Goal: Task Accomplishment & Management: Manage account settings

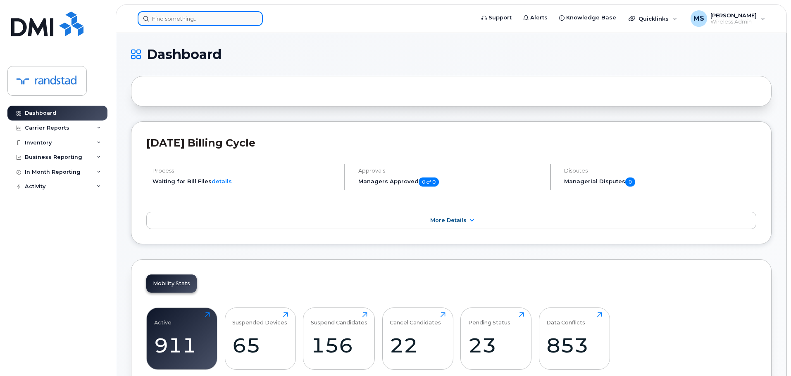
click at [224, 21] on input at bounding box center [200, 18] width 125 height 15
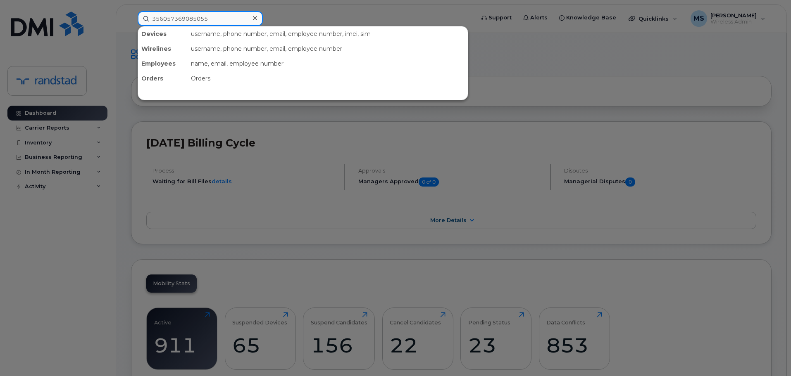
type input "356057369085055"
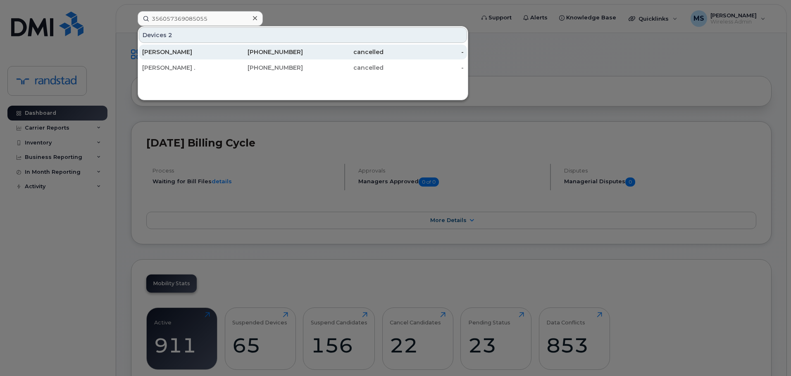
click at [216, 53] on div "Vanessa Olivier" at bounding box center [182, 52] width 81 height 8
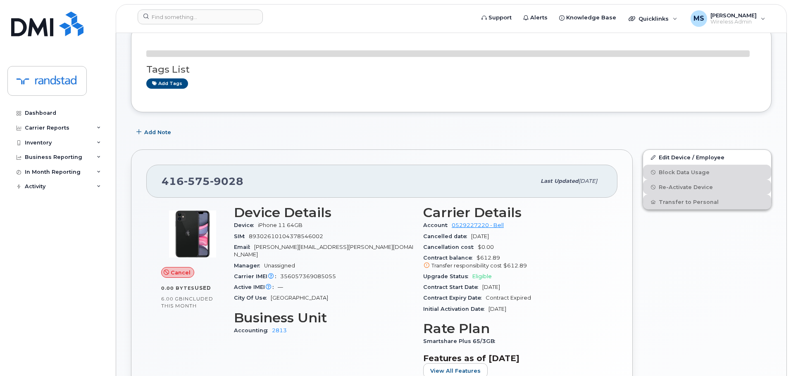
scroll to position [83, 0]
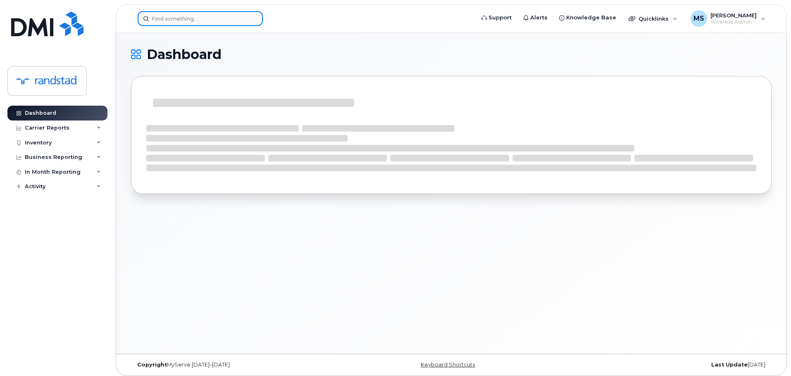
click at [203, 12] on input at bounding box center [200, 18] width 125 height 15
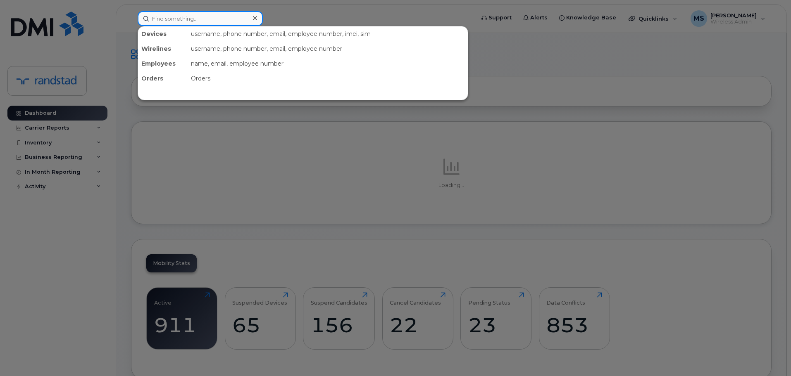
paste input "2892604887"
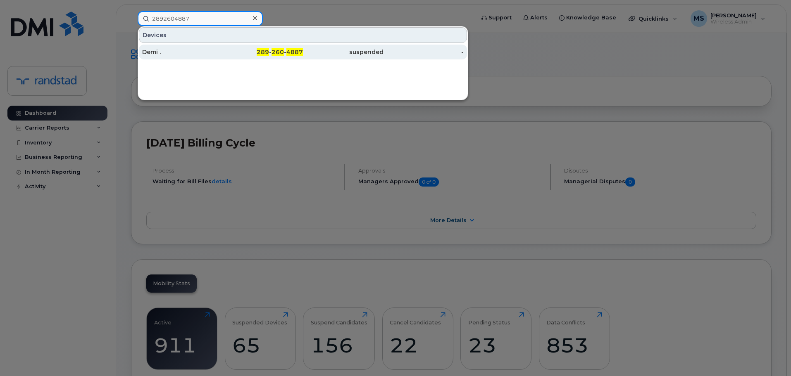
type input "2892604887"
click at [209, 49] on div "Demi ." at bounding box center [182, 52] width 81 height 8
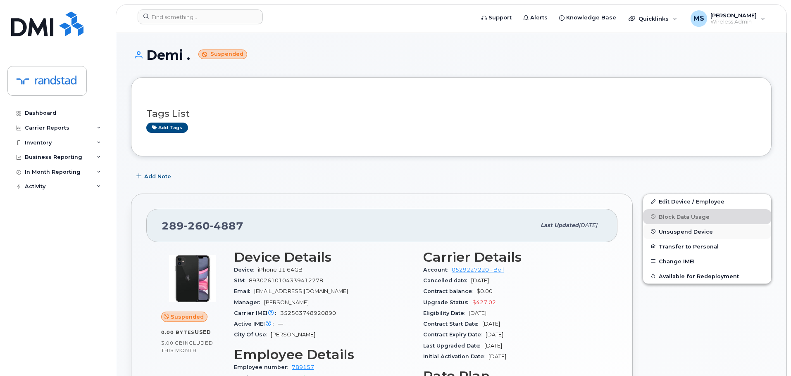
click at [680, 231] on span "Unsuspend Device" at bounding box center [686, 232] width 54 height 6
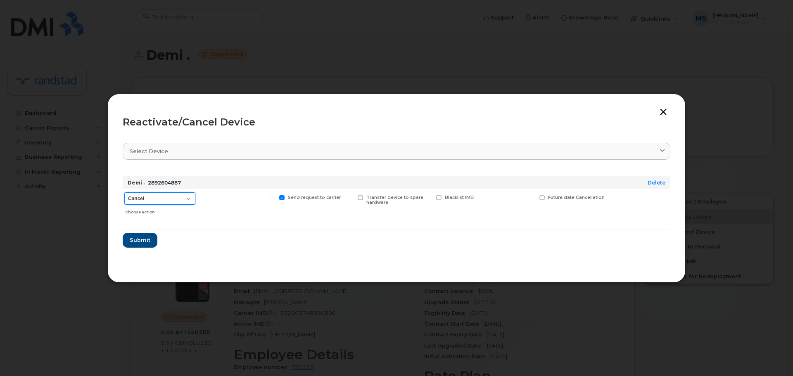
click at [172, 198] on select "Cancel Suspend - Extend Suspension Reactivate" at bounding box center [159, 199] width 71 height 12
select select "[object Object]"
click at [124, 193] on select "Cancel Suspend - Extend Suspension Reactivate" at bounding box center [159, 199] width 71 height 12
drag, startPoint x: 142, startPoint y: 245, endPoint x: 452, endPoint y: 222, distance: 311.2
click at [438, 226] on form "Demi . 2892604887 Delete Cancel Suspend - Extend Suspension Reactivate Choose a…" at bounding box center [397, 209] width 548 height 78
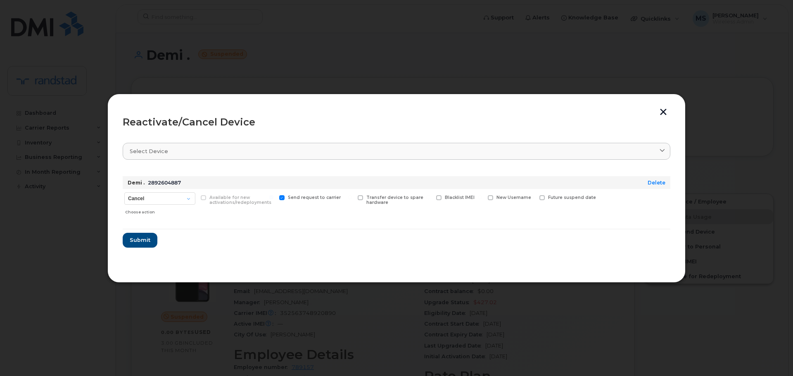
click at [499, 199] on span "New Username" at bounding box center [514, 197] width 35 height 5
click at [482, 199] on input "New Username" at bounding box center [480, 197] width 4 height 4
checkbox input "true"
click at [504, 209] on input "text" at bounding box center [511, 210] width 46 height 15
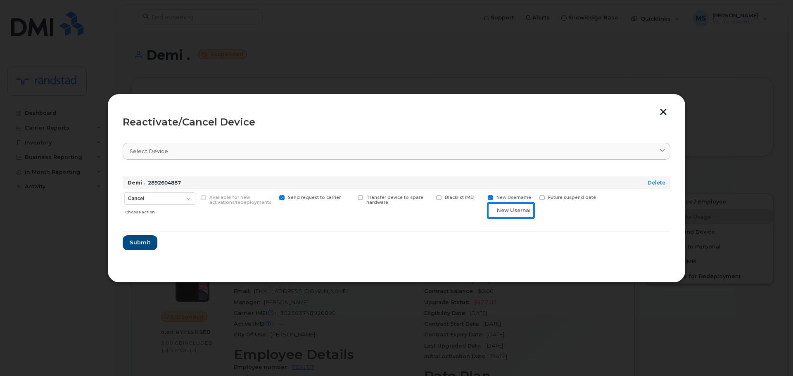
click at [505, 209] on input "text" at bounding box center [511, 210] width 46 height 15
paste input "Tohozaka Paul Sileny"
type input "Tohozaka Paul Sileny"
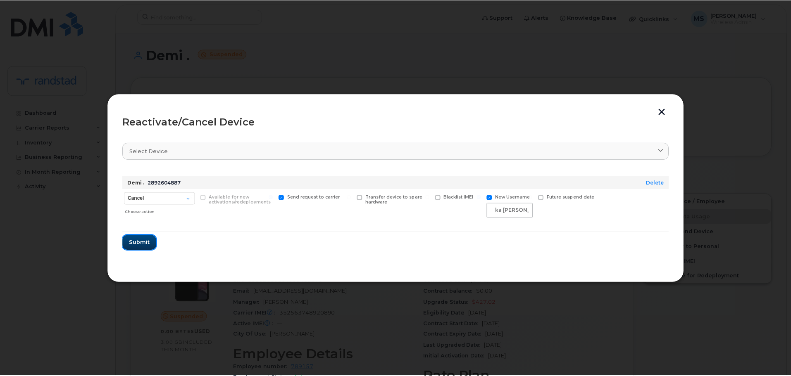
scroll to position [0, 0]
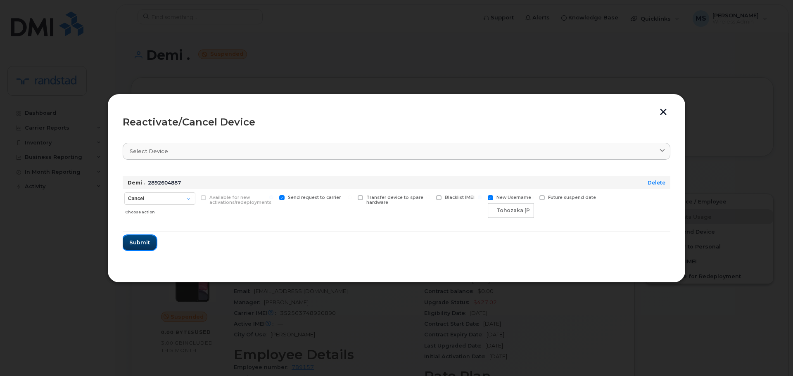
drag, startPoint x: 153, startPoint y: 241, endPoint x: 348, endPoint y: 176, distance: 205.7
click at [348, 176] on form "Demi . 2892604887 Delete Cancel Suspend - Extend Suspension Reactivate Choose a…" at bounding box center [397, 210] width 548 height 81
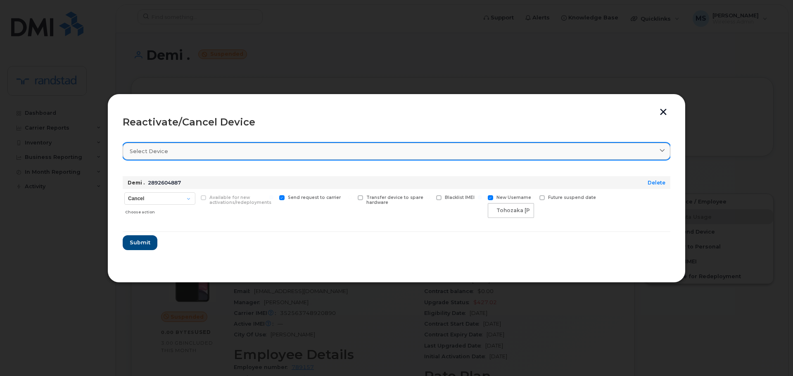
click at [364, 158] on link "Select device" at bounding box center [397, 151] width 548 height 17
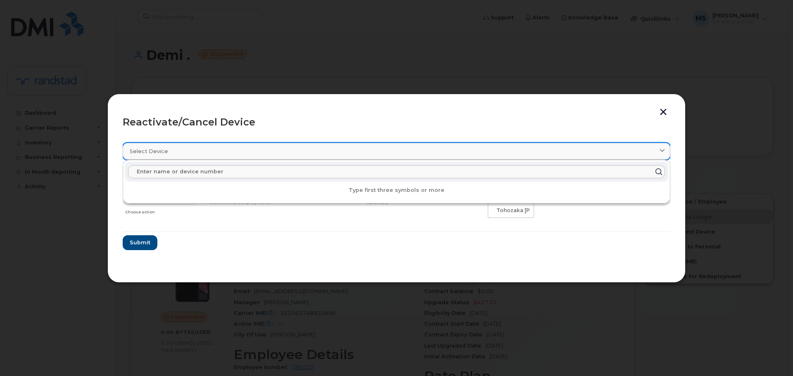
click at [365, 158] on link "Select device" at bounding box center [397, 151] width 548 height 17
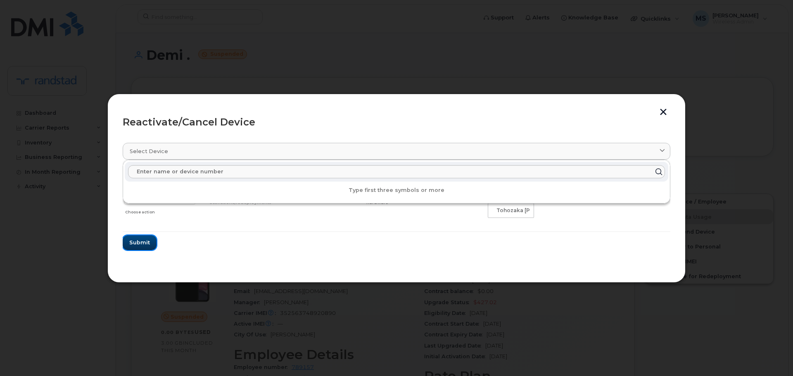
click at [140, 241] on span "Submit" at bounding box center [139, 243] width 21 height 8
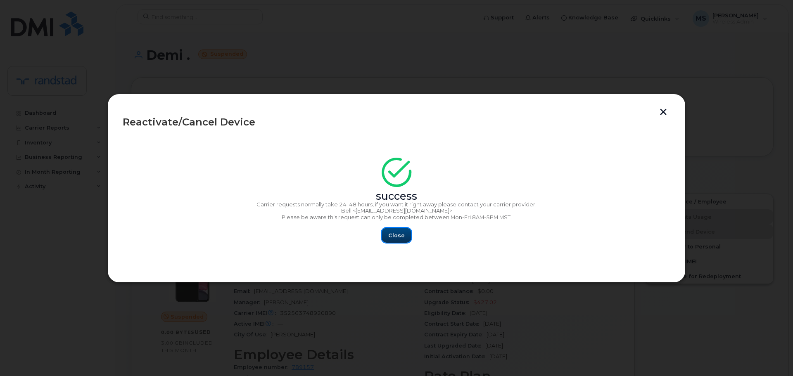
click at [393, 234] on span "Close" at bounding box center [396, 236] width 17 height 8
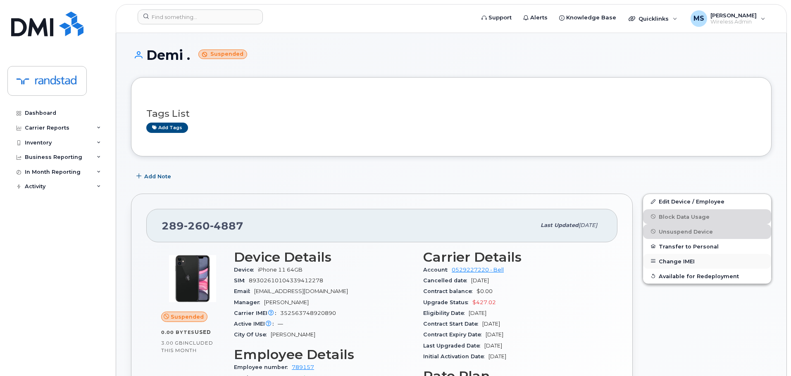
click at [672, 262] on button "Change IMEI" at bounding box center [707, 261] width 128 height 15
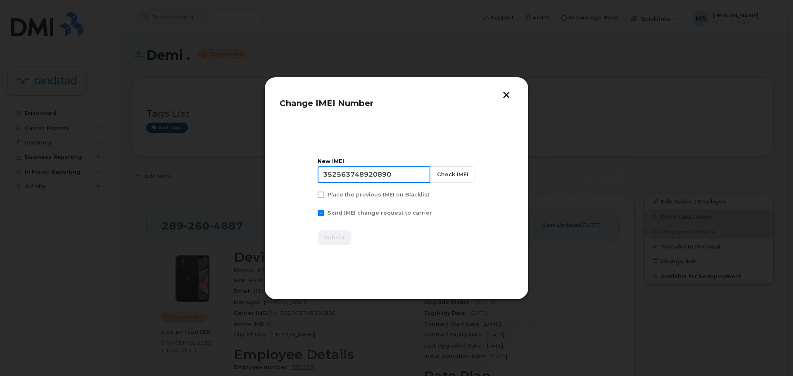
click at [402, 176] on input "352563748920890" at bounding box center [374, 175] width 113 height 17
type input "356057369085055"
click at [457, 179] on button "Check IMEI" at bounding box center [452, 175] width 45 height 17
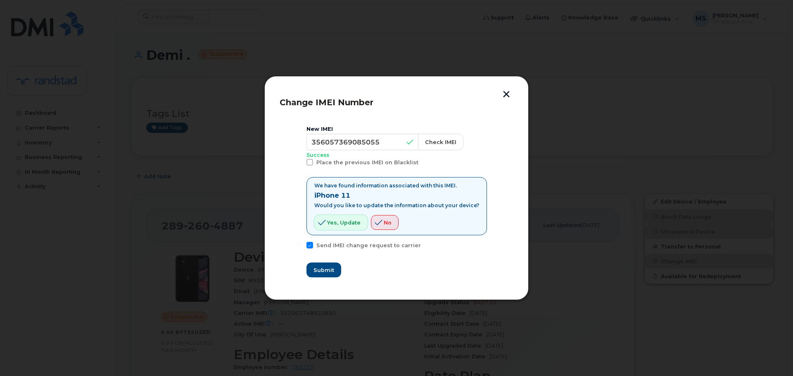
click at [366, 226] on button "Yes, update" at bounding box center [340, 222] width 53 height 15
click at [342, 226] on span "Yes, update" at bounding box center [343, 223] width 33 height 8
click at [334, 273] on span "Submit" at bounding box center [323, 271] width 21 height 8
click at [385, 144] on input "356057369085055" at bounding box center [363, 142] width 113 height 17
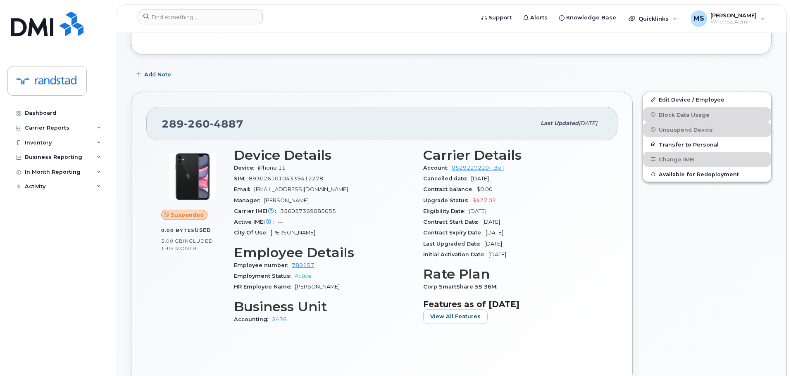
scroll to position [83, 0]
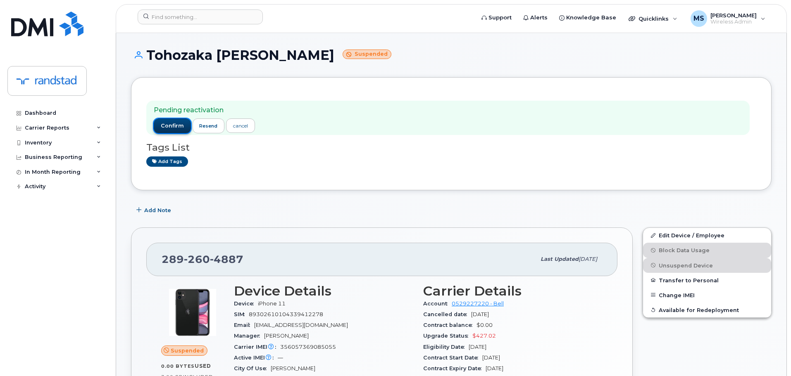
click at [177, 132] on button "confirm" at bounding box center [172, 126] width 37 height 15
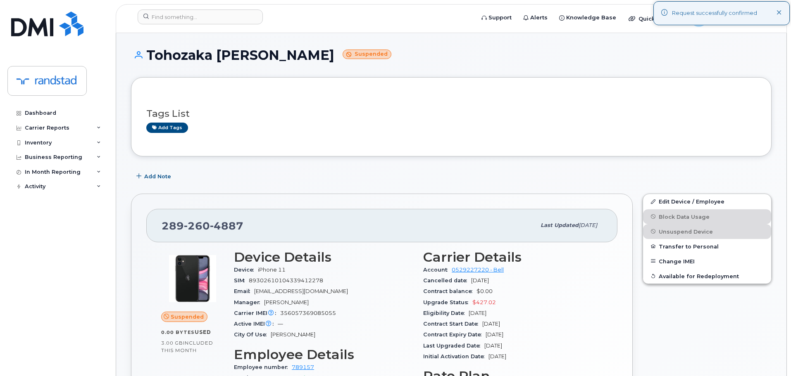
click at [291, 152] on div "Pending reactivation confirm resend cancel Tags List Add tags" at bounding box center [451, 116] width 640 height 79
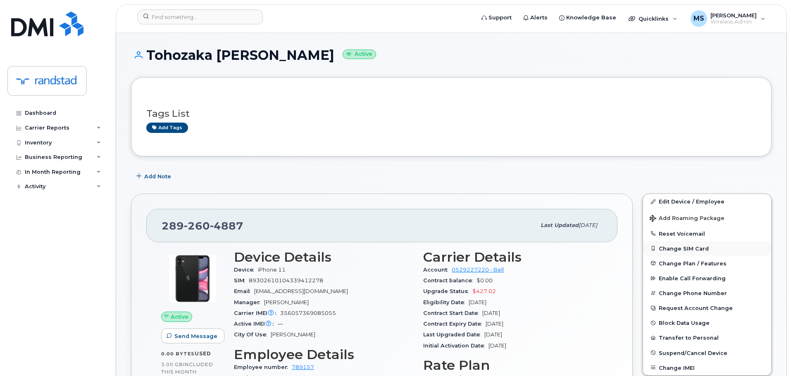
click at [660, 249] on button "Change SIM Card" at bounding box center [707, 248] width 128 height 15
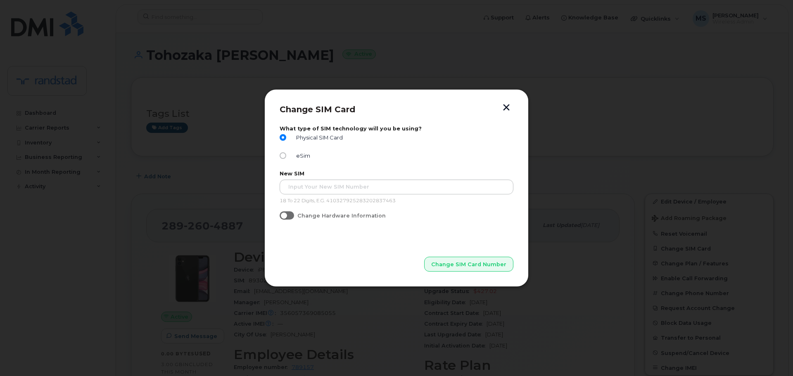
click at [507, 110] on button "button" at bounding box center [506, 108] width 12 height 9
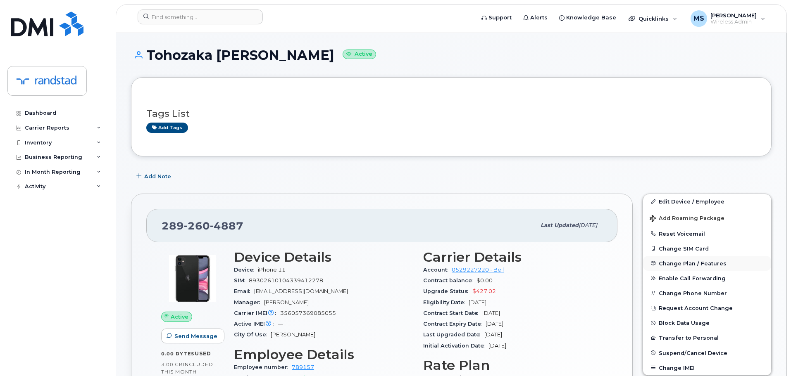
click at [700, 262] on span "Change Plan / Features" at bounding box center [693, 263] width 68 height 6
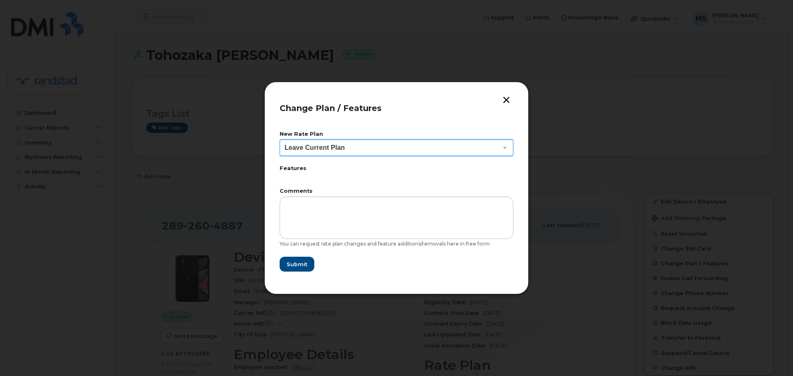
click at [473, 150] on select "Leave Current Plan BYOD Corp SmartShare 40 BYOD Corp SmartShare 50 BYOD Corp Sm…" at bounding box center [397, 148] width 234 height 17
drag, startPoint x: 473, startPoint y: 150, endPoint x: 478, endPoint y: 141, distance: 10.2
click at [473, 150] on select "Leave Current Plan BYOD Corp SmartShare 40 BYOD Corp SmartShare 50 BYOD Corp Sm…" at bounding box center [397, 148] width 234 height 17
click at [509, 99] on button "button" at bounding box center [506, 101] width 12 height 9
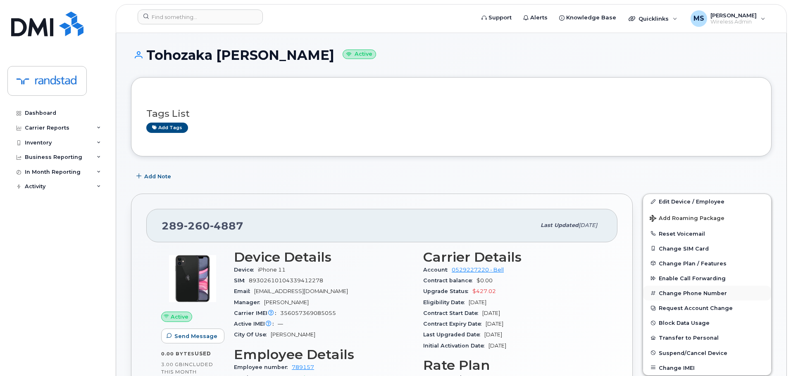
click at [688, 292] on button "Change Phone Number" at bounding box center [707, 293] width 128 height 15
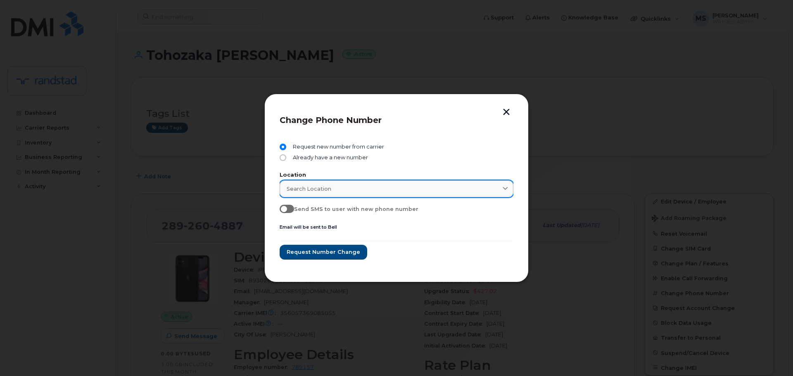
click at [368, 189] on div "Search location" at bounding box center [397, 189] width 220 height 8
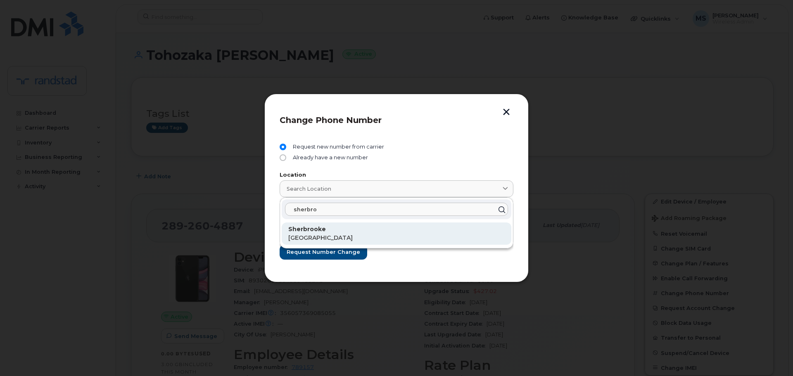
type input "sherbro"
click at [357, 224] on div "Sherbrooke Quebec" at bounding box center [397, 234] width 230 height 22
type input "Sherbrooke"
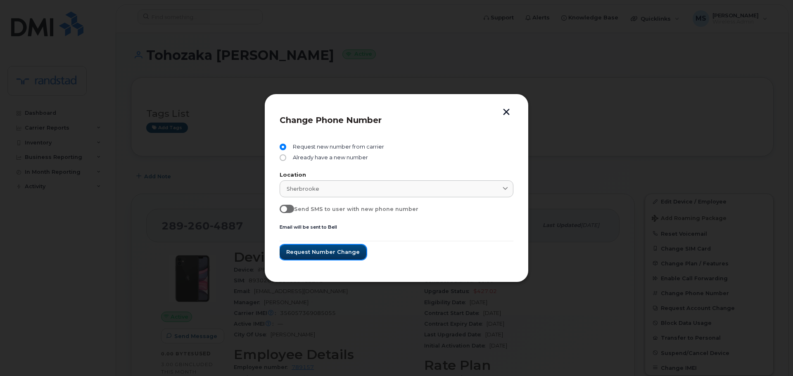
click at [312, 255] on span "Request number change" at bounding box center [323, 252] width 74 height 8
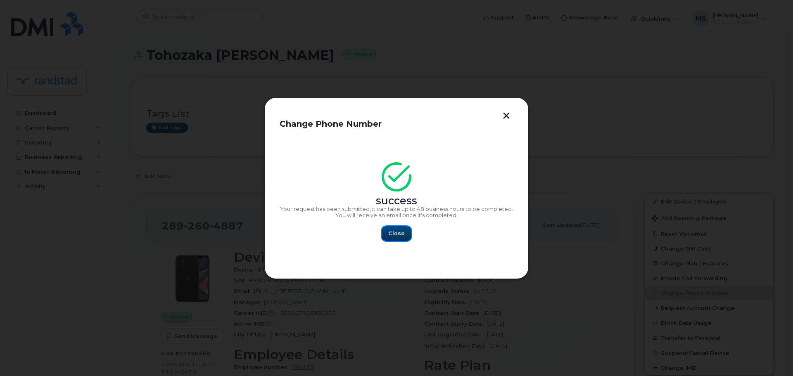
click at [402, 238] on button "Close" at bounding box center [397, 233] width 30 height 15
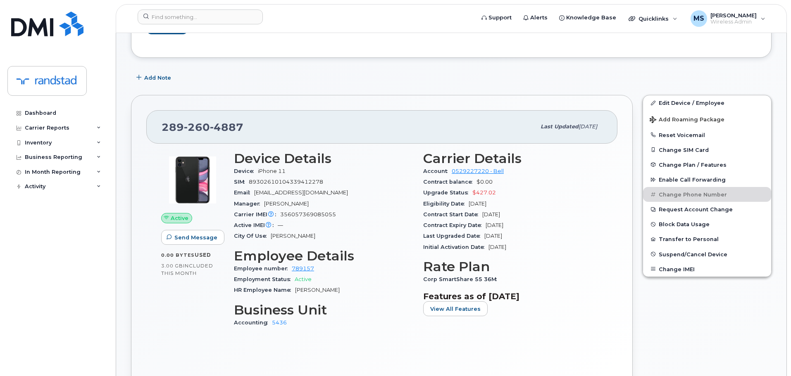
scroll to position [165, 0]
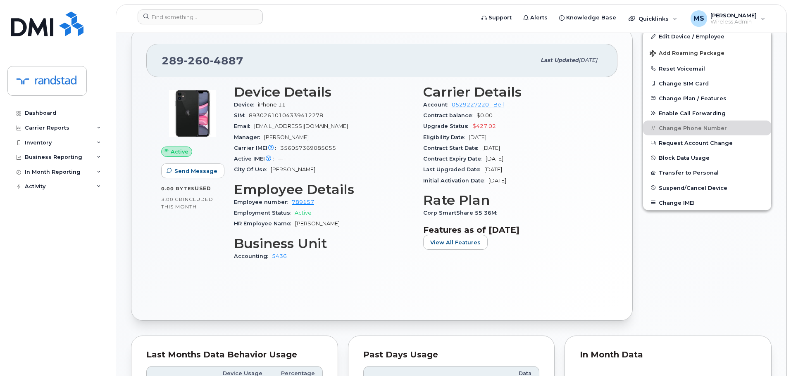
click at [298, 114] on span "89302610104339412278" at bounding box center [286, 115] width 74 height 6
copy span "89302610104339412278"
